Goal: Information Seeking & Learning: Learn about a topic

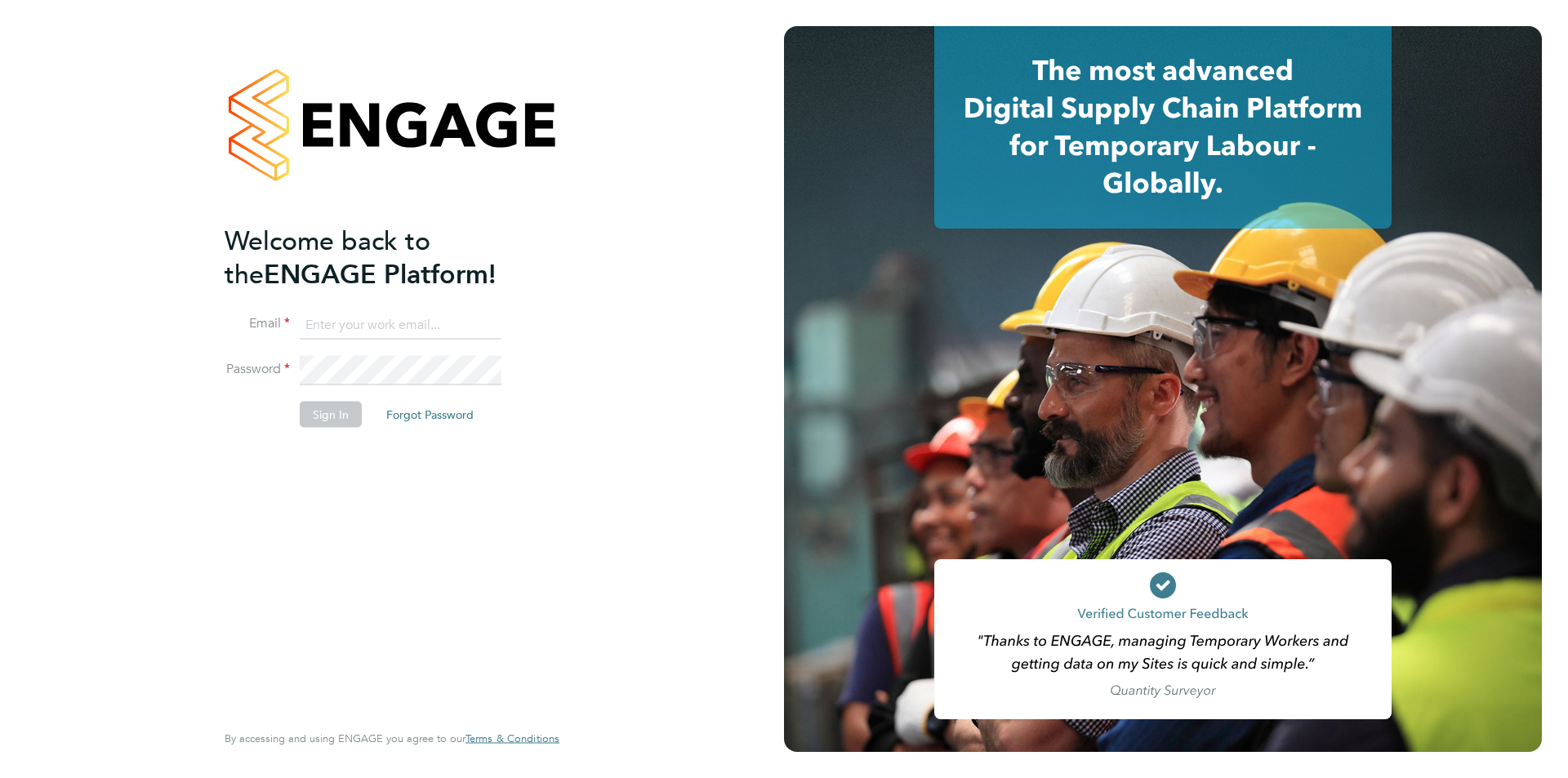
click at [356, 308] on ng-template "Welcome back to the ENGAGE Platform! Email Password Sign In Forgot Password" at bounding box center [384, 334] width 319 height 220
click at [339, 315] on input at bounding box center [400, 324] width 201 height 29
type input "emma.wood1@ncclondon.ac.uk"
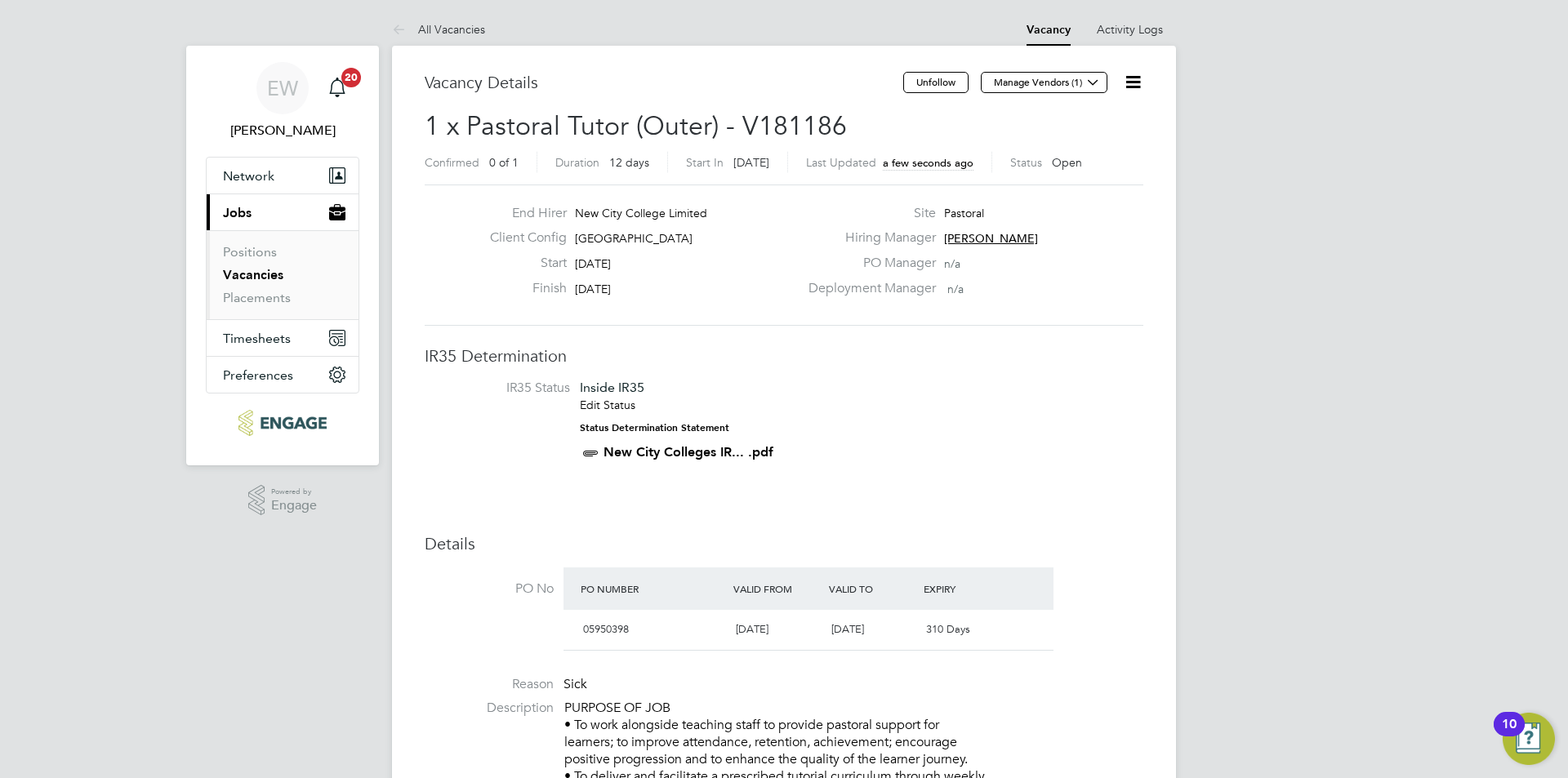
click at [1143, 75] on icon at bounding box center [1133, 82] width 21 height 21
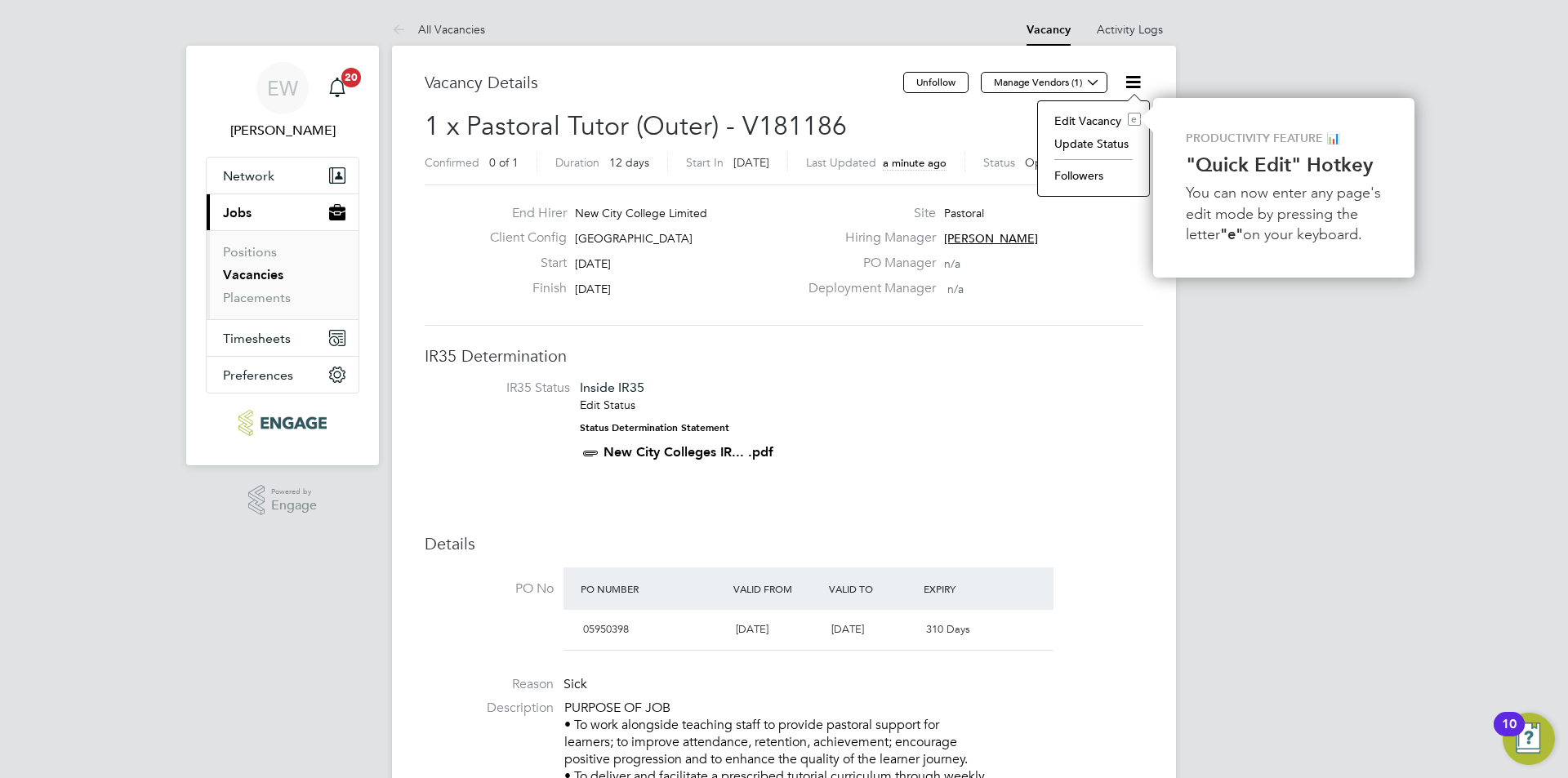
click at [228, 280] on link "Vacancies" at bounding box center [253, 275] width 60 height 15
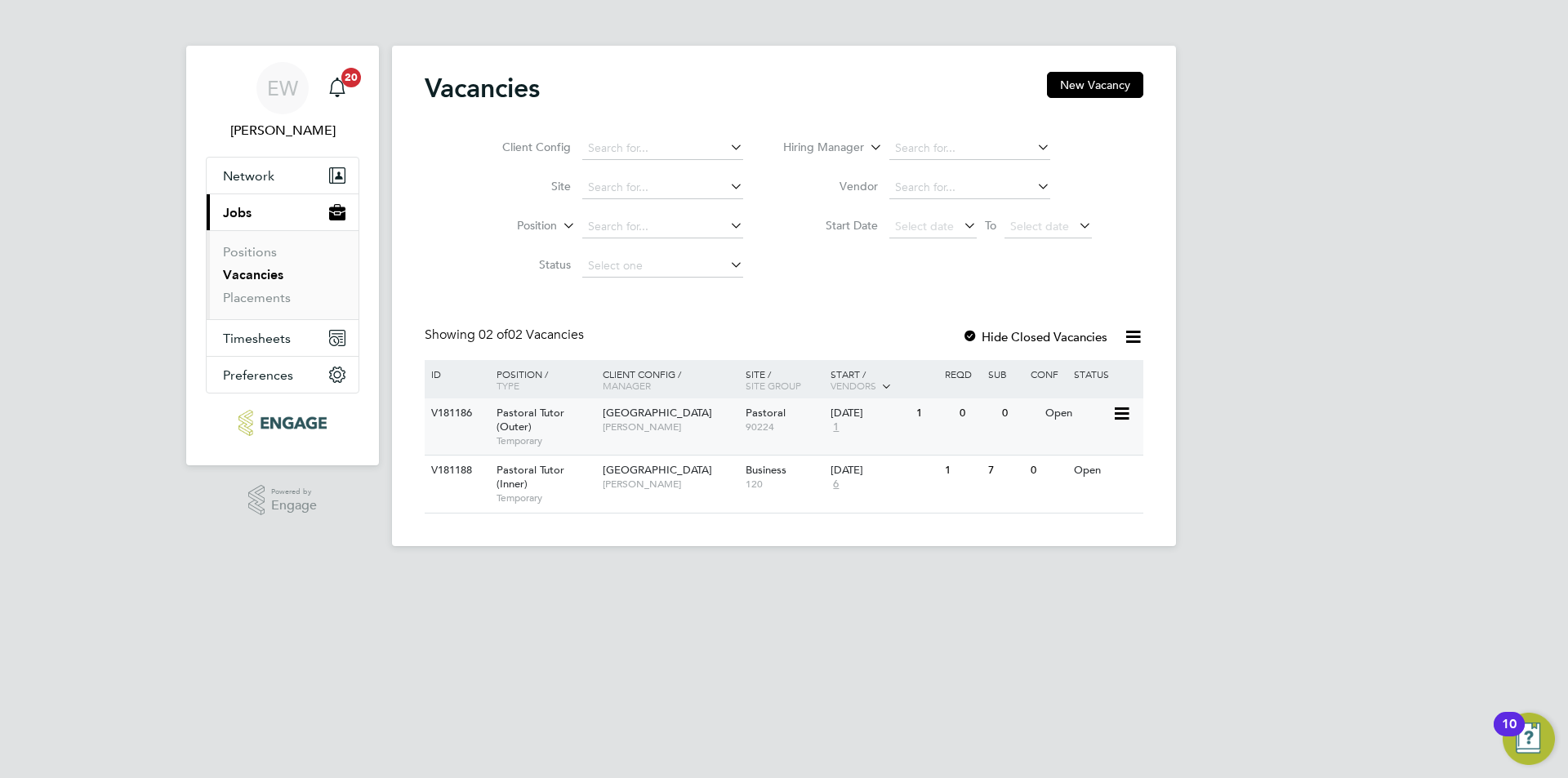
click at [654, 417] on span "[GEOGRAPHIC_DATA]" at bounding box center [657, 412] width 109 height 14
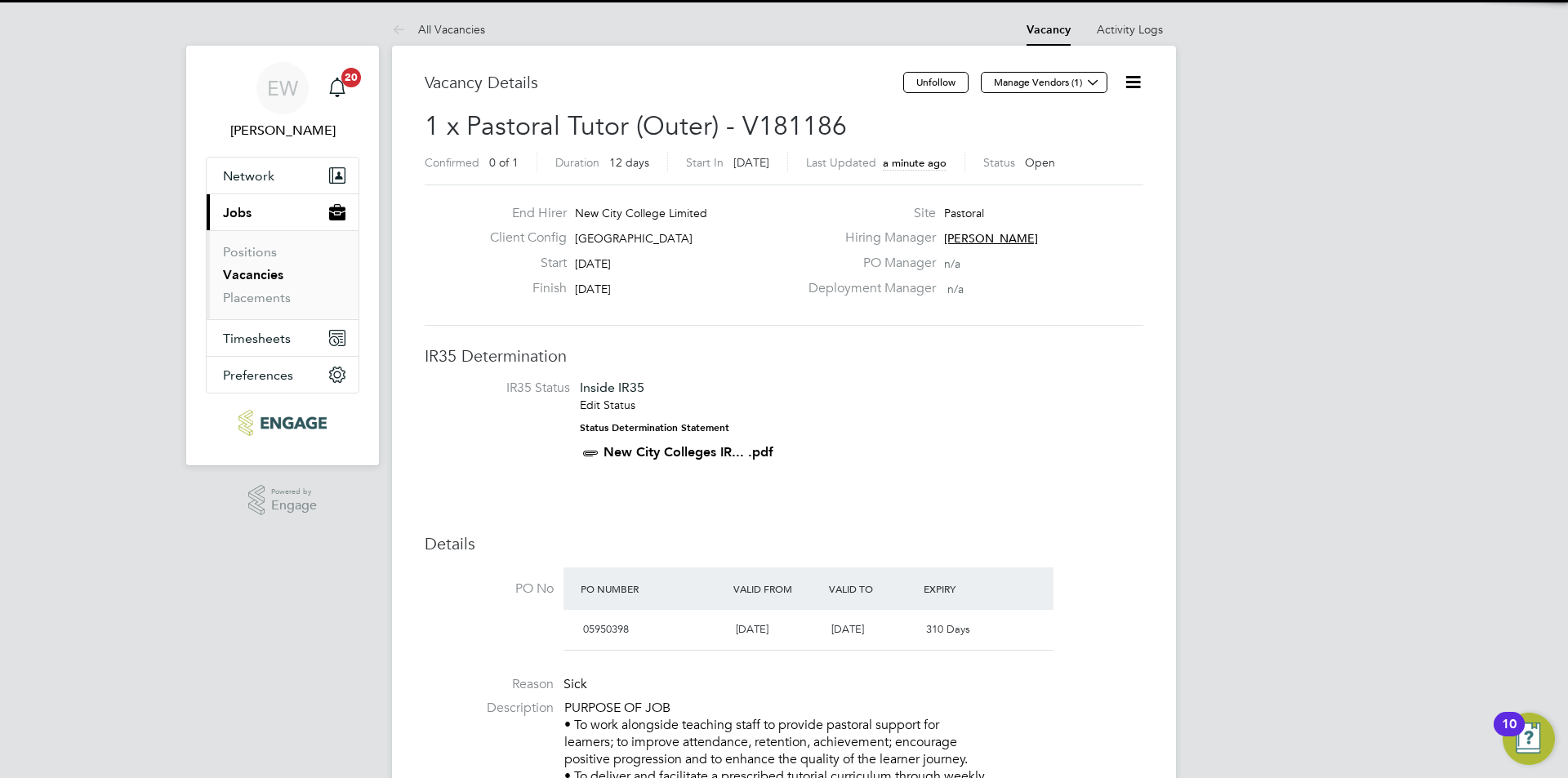
click at [1137, 89] on icon at bounding box center [1133, 82] width 21 height 21
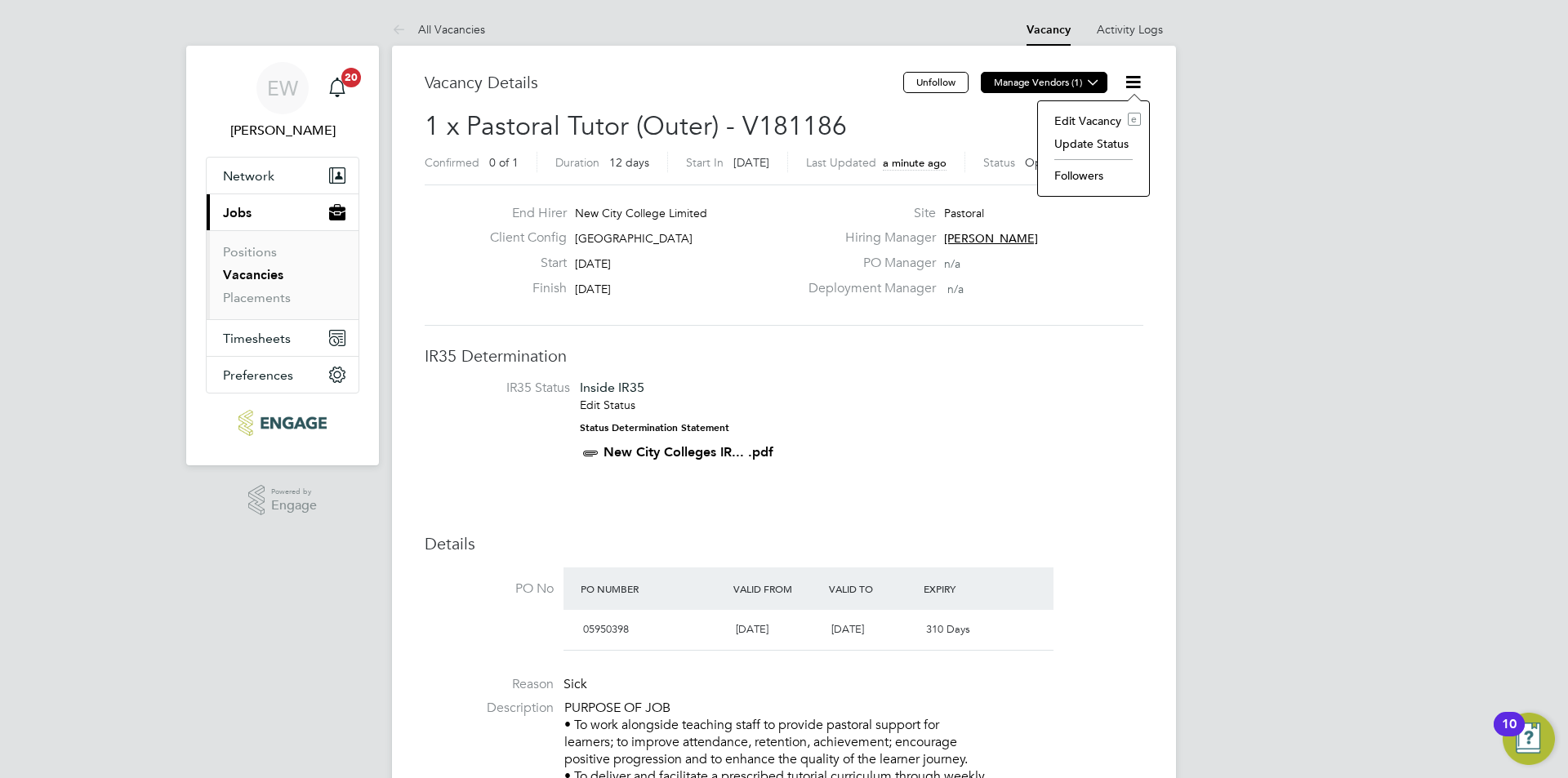
click at [1039, 83] on button "Manage Vendors (1)" at bounding box center [1044, 82] width 127 height 22
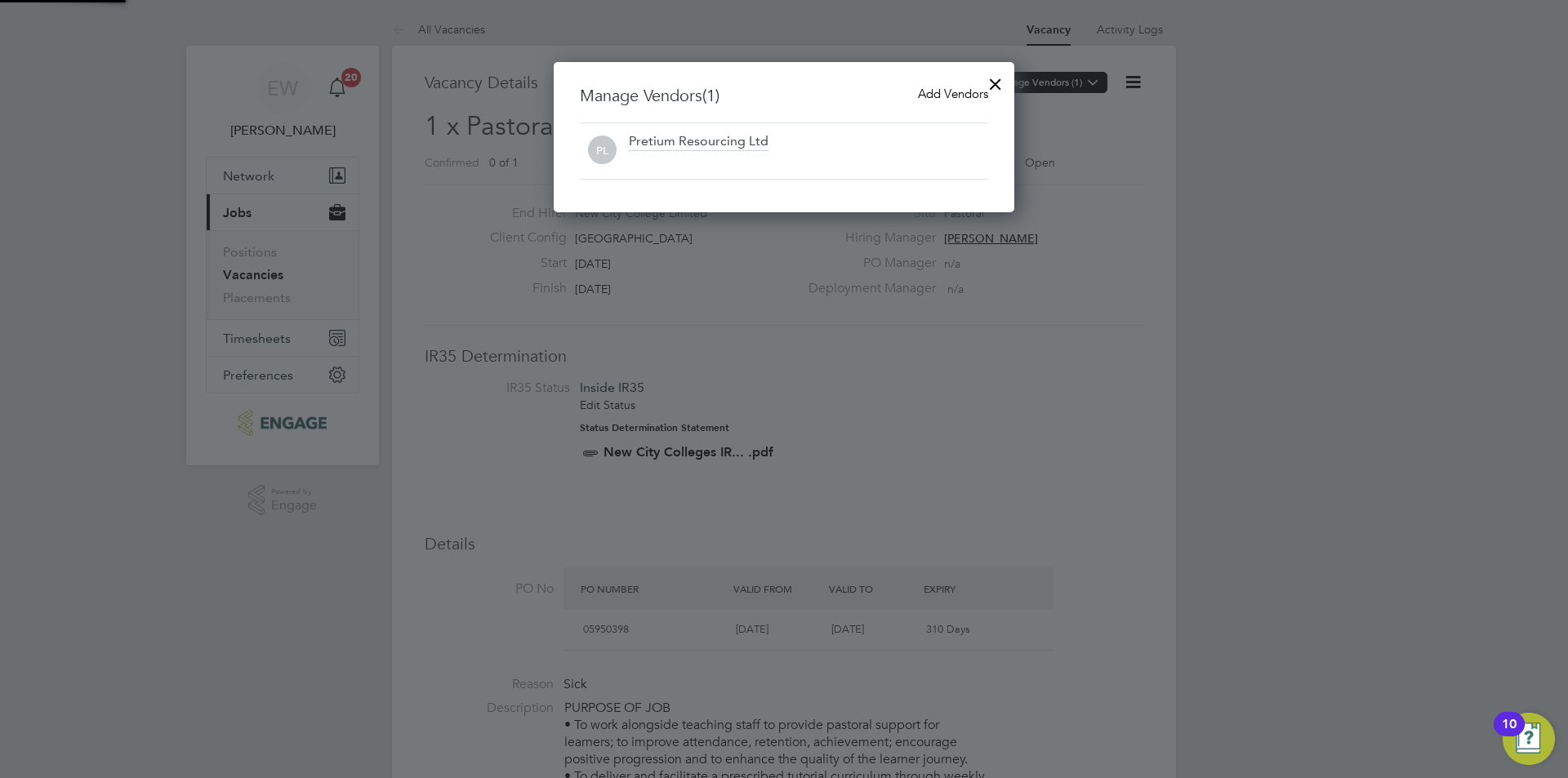
scroll to position [151, 462]
click at [927, 89] on span "Add Vendors" at bounding box center [953, 94] width 71 height 15
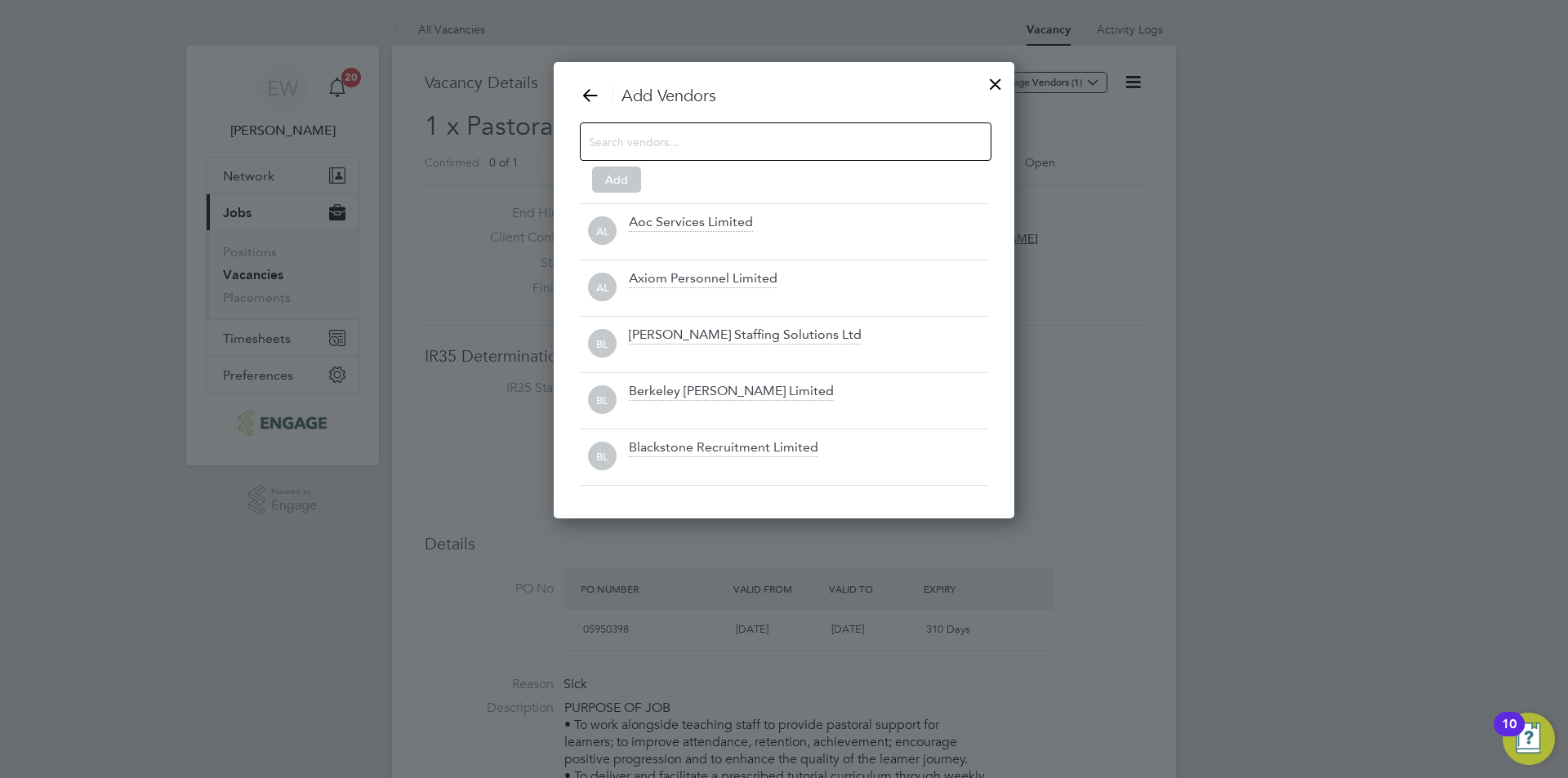
scroll to position [458, 462]
click at [734, 150] on input at bounding box center [772, 141] width 368 height 22
type input "j"
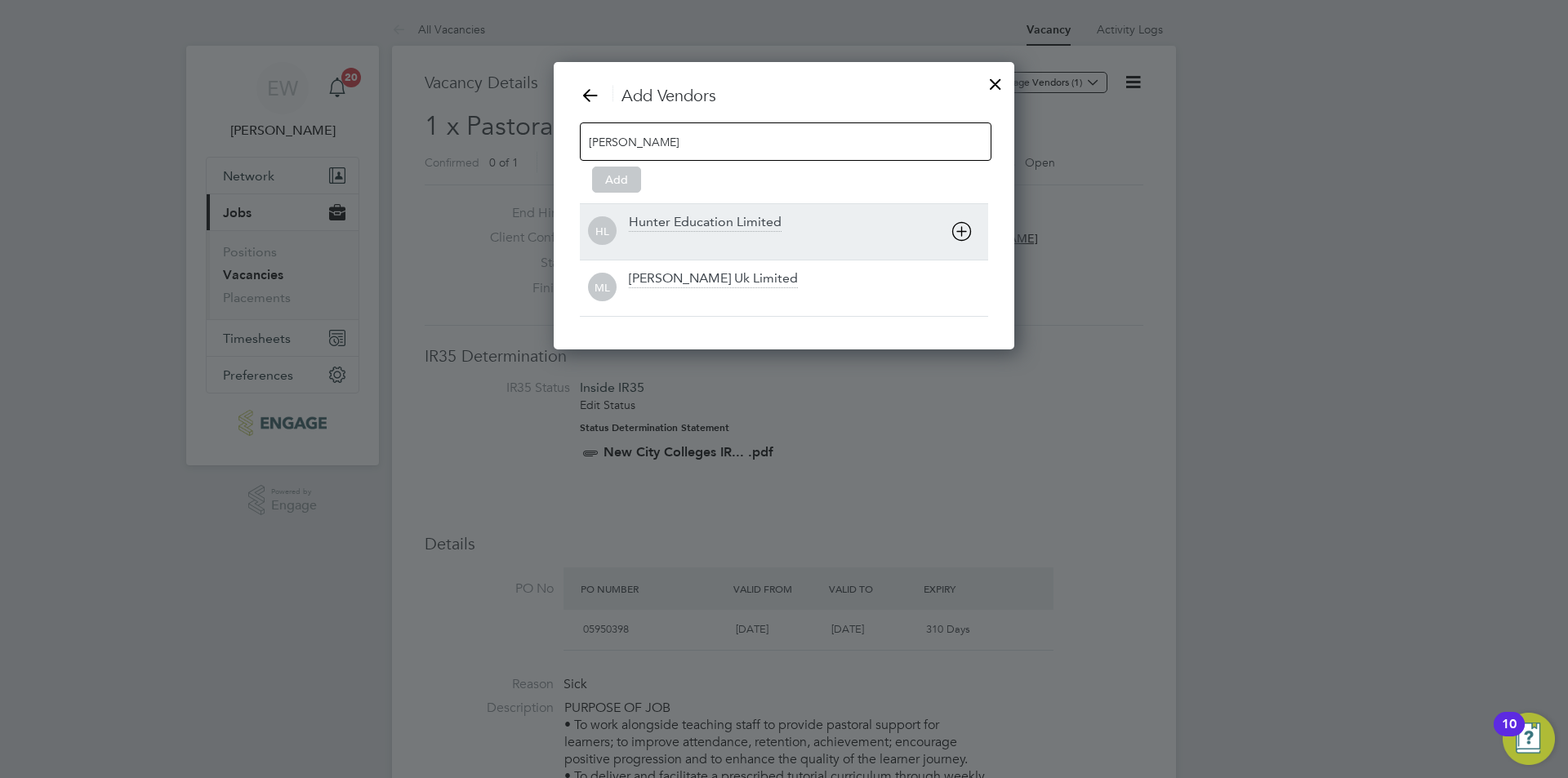
type input "hunt"
click at [765, 228] on div "Hunter Education Limited" at bounding box center [704, 222] width 152 height 18
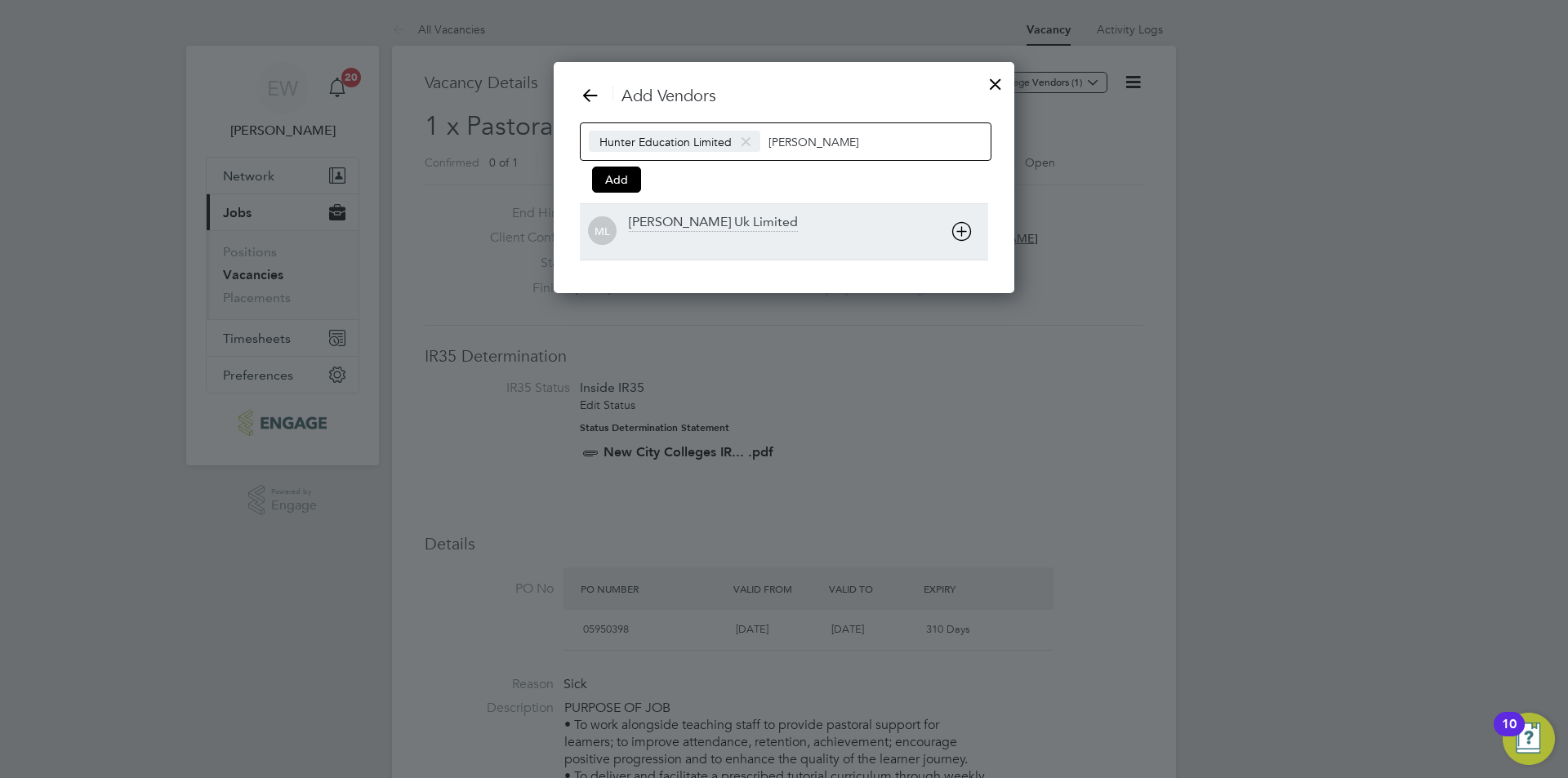
scroll to position [232, 462]
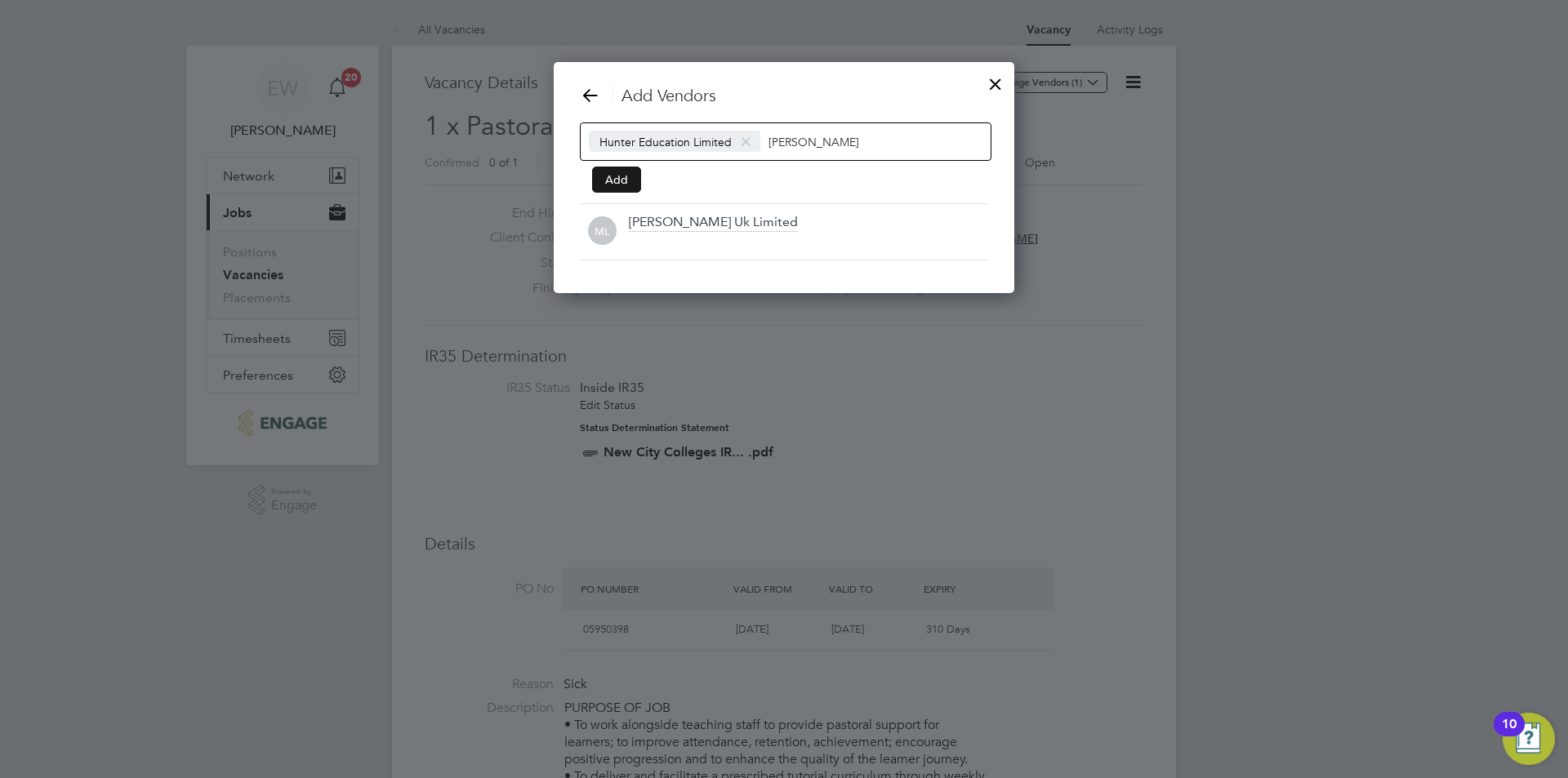
click at [631, 186] on button "Add" at bounding box center [616, 179] width 49 height 26
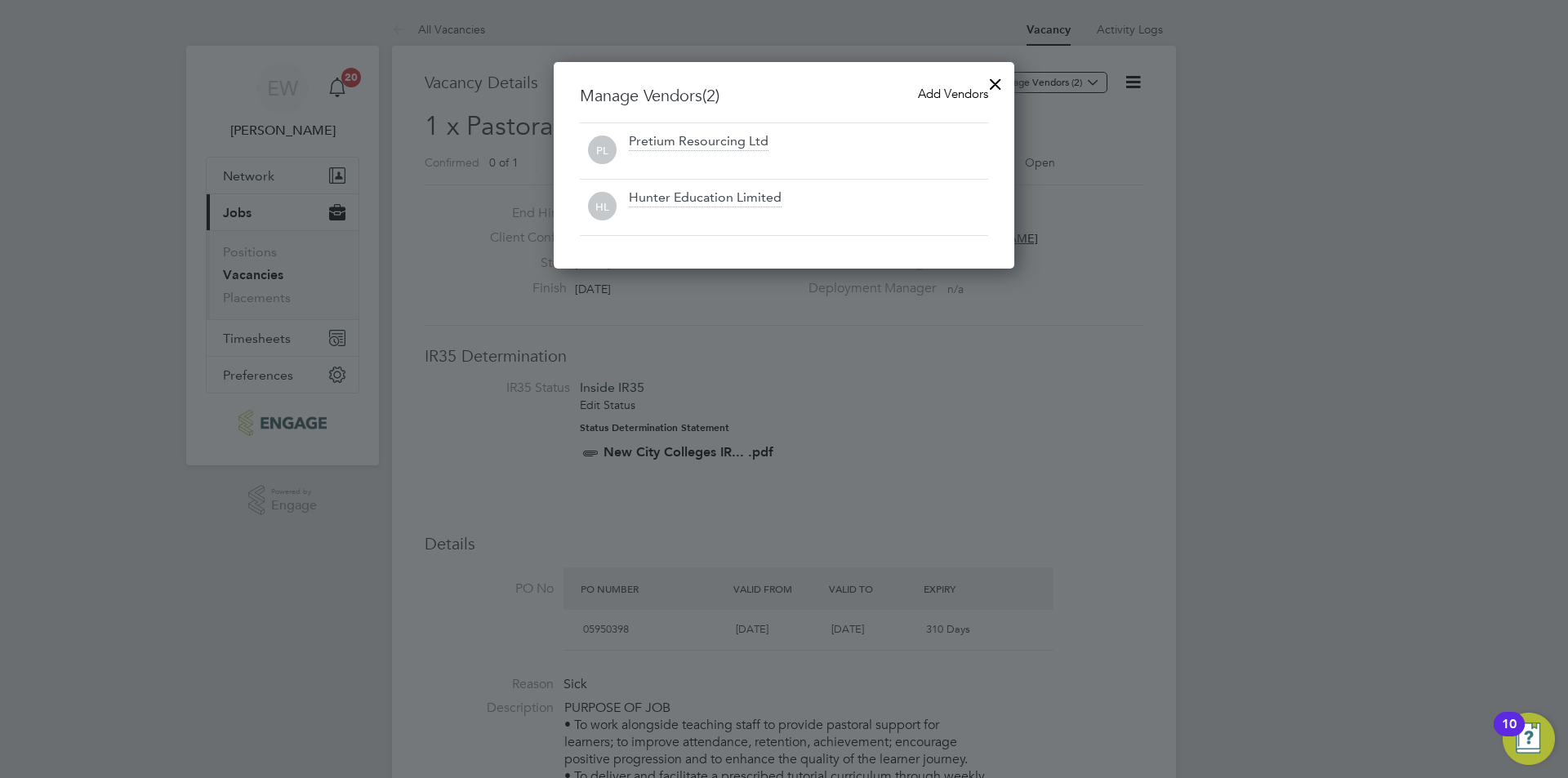
click at [997, 89] on div at bounding box center [995, 80] width 29 height 29
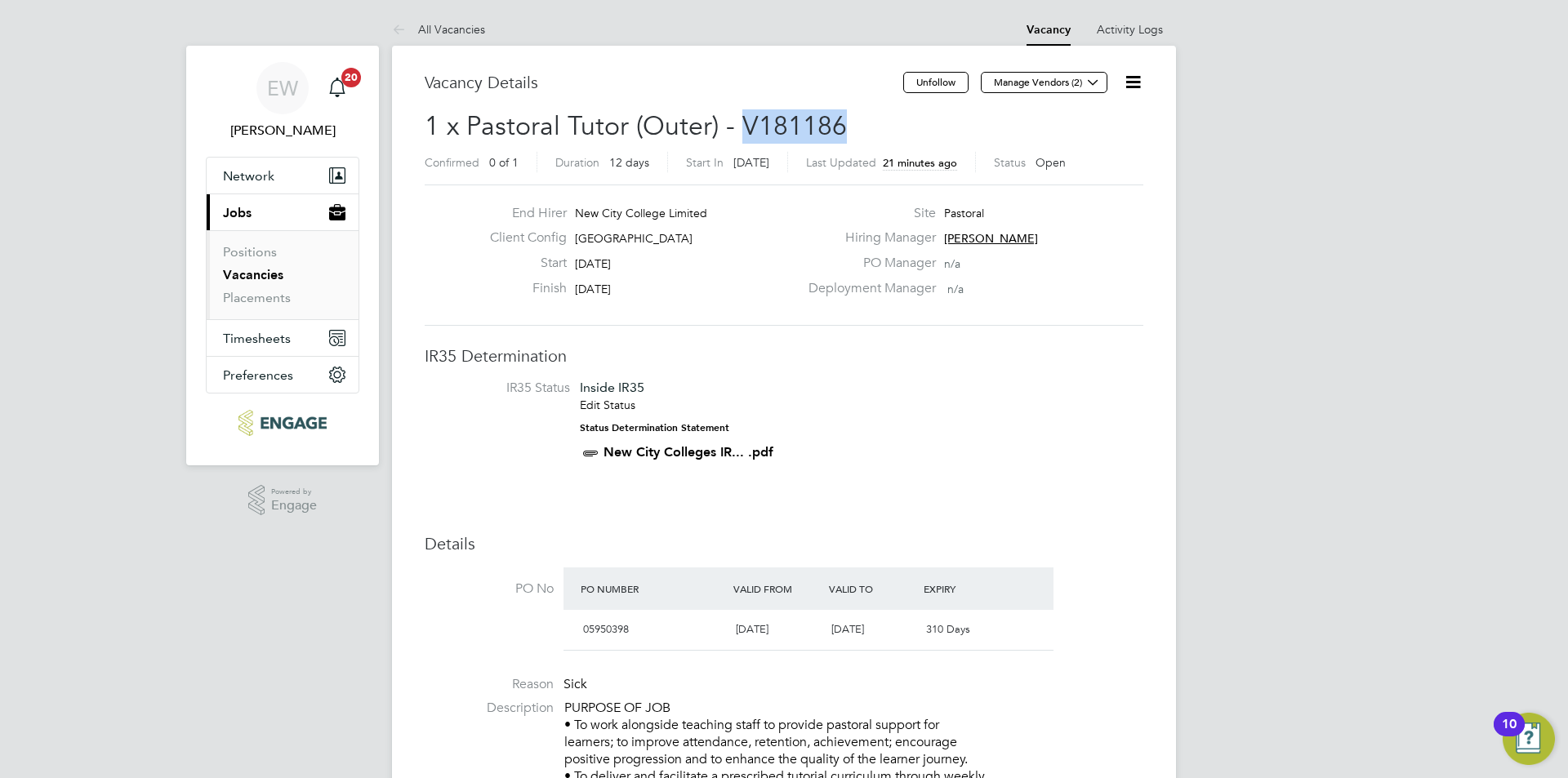
drag, startPoint x: 858, startPoint y: 121, endPoint x: 766, endPoint y: 125, distance: 92.1
click at [746, 120] on h2 "1 x Pastoral Tutor (Outer) - V181186 Confirmed 0 of 1 Duration 12 days Start In…" at bounding box center [784, 144] width 718 height 69
copy span "V181186"
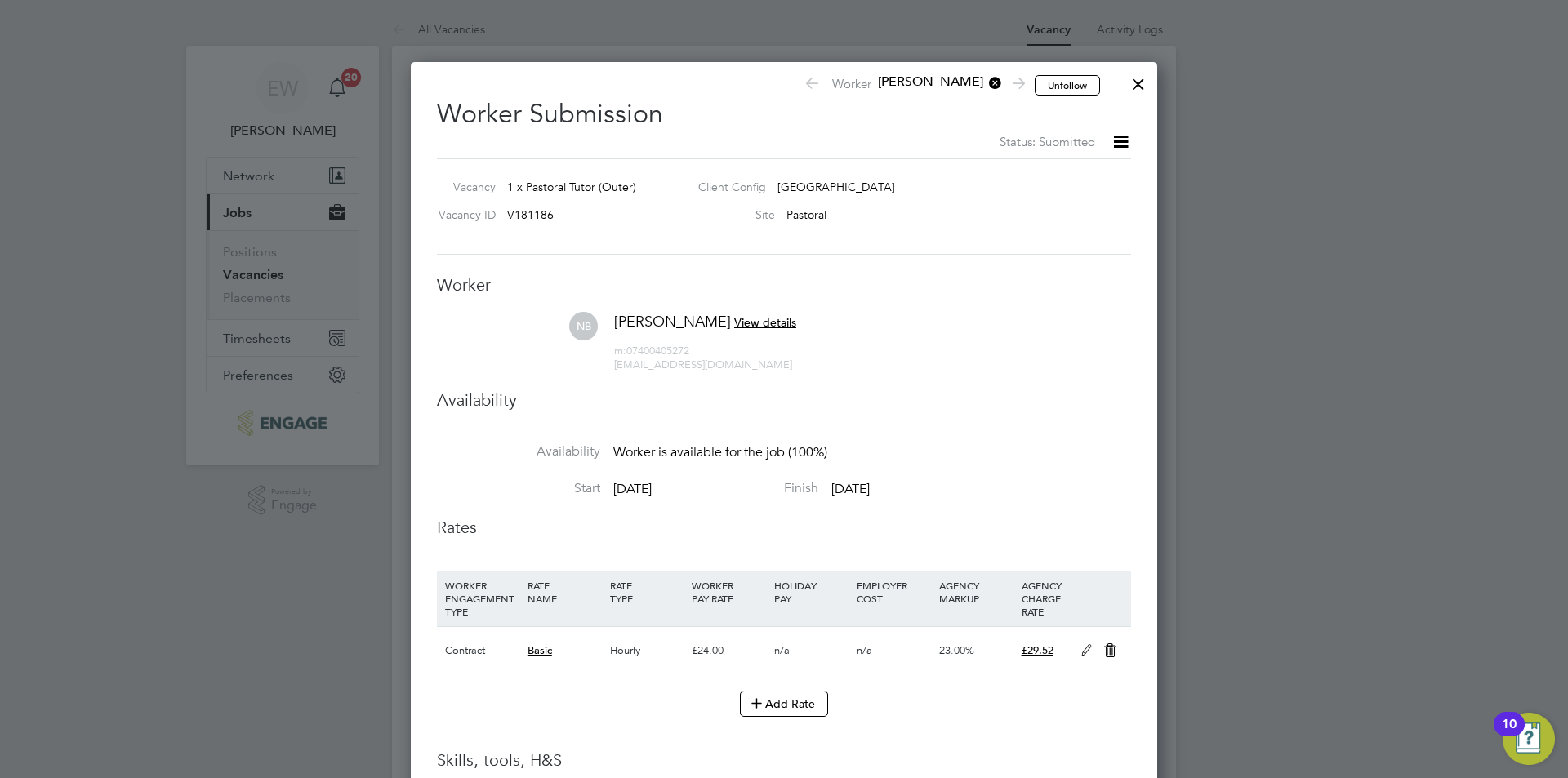
click at [1142, 88] on div at bounding box center [1138, 80] width 29 height 29
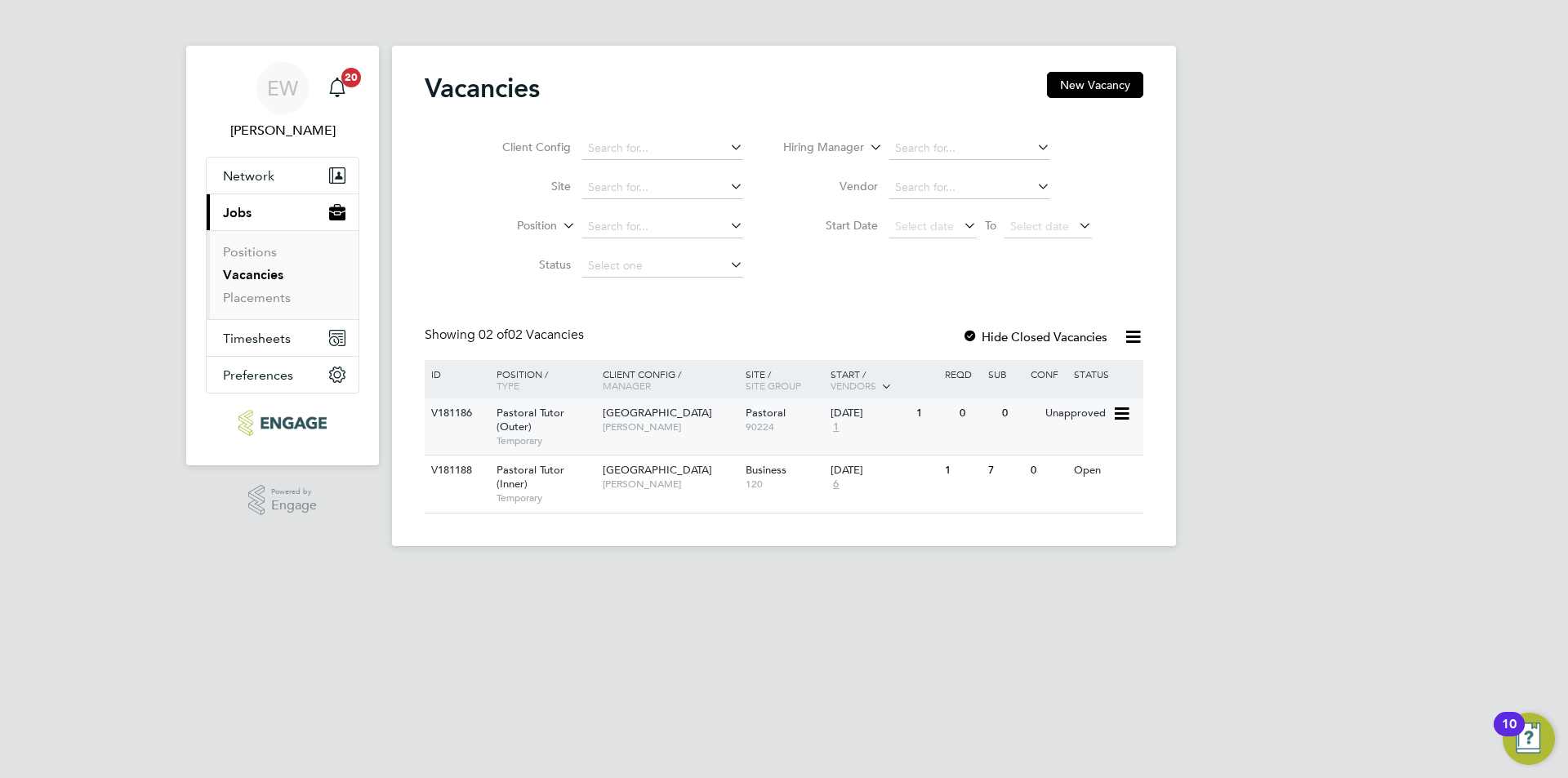
click at [938, 429] on div "V181186 Pastoral Tutor (Outer) Temporary [GEOGRAPHIC_DATA] [PERSON_NAME] Pastor…" at bounding box center [784, 426] width 718 height 56
